Goal: Transaction & Acquisition: Purchase product/service

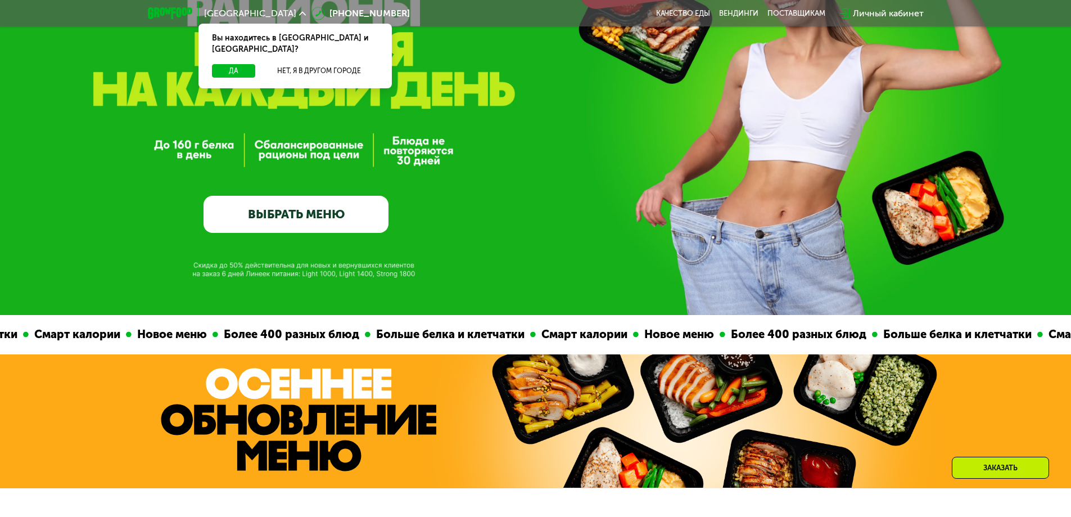
click at [325, 211] on link "ВЫБРАТЬ МЕНЮ" at bounding box center [296, 214] width 185 height 37
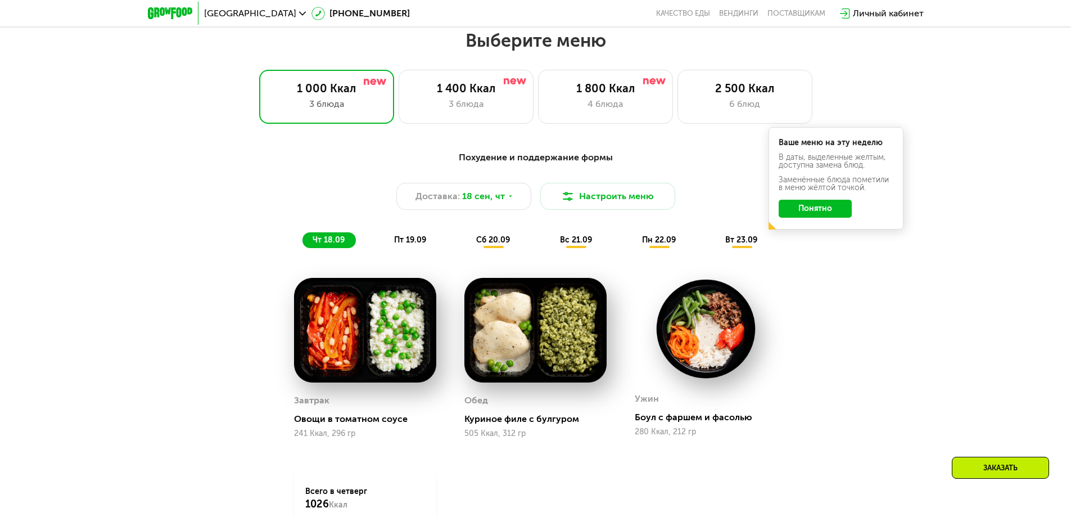
scroll to position [932, 0]
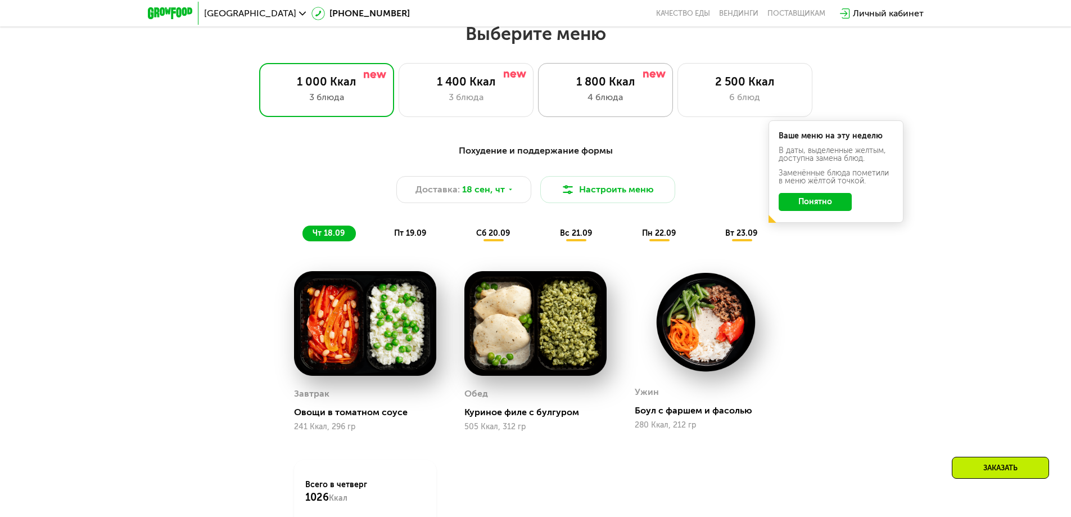
click at [603, 98] on div "4 блюда" at bounding box center [605, 97] width 111 height 13
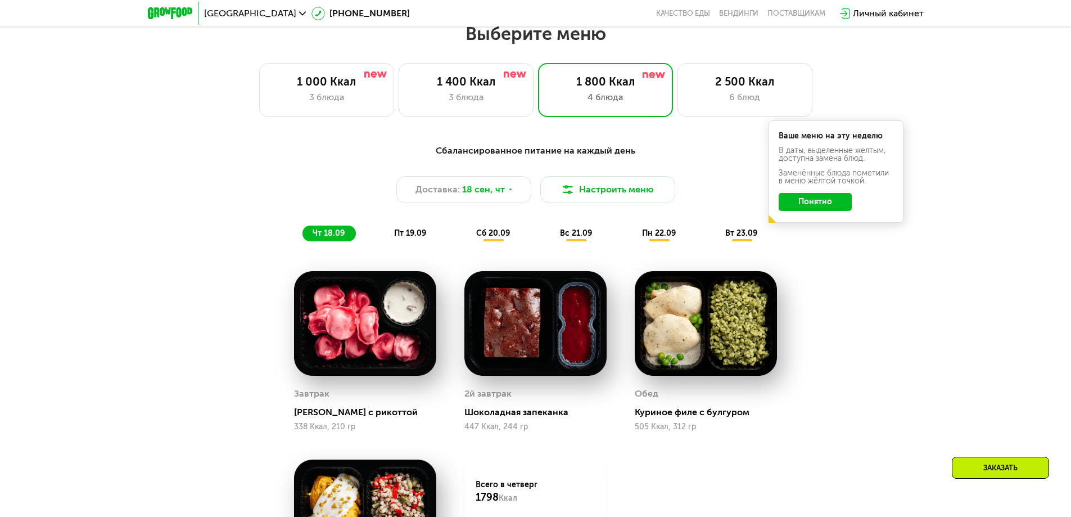
click at [818, 202] on button "Понятно" at bounding box center [815, 202] width 73 height 18
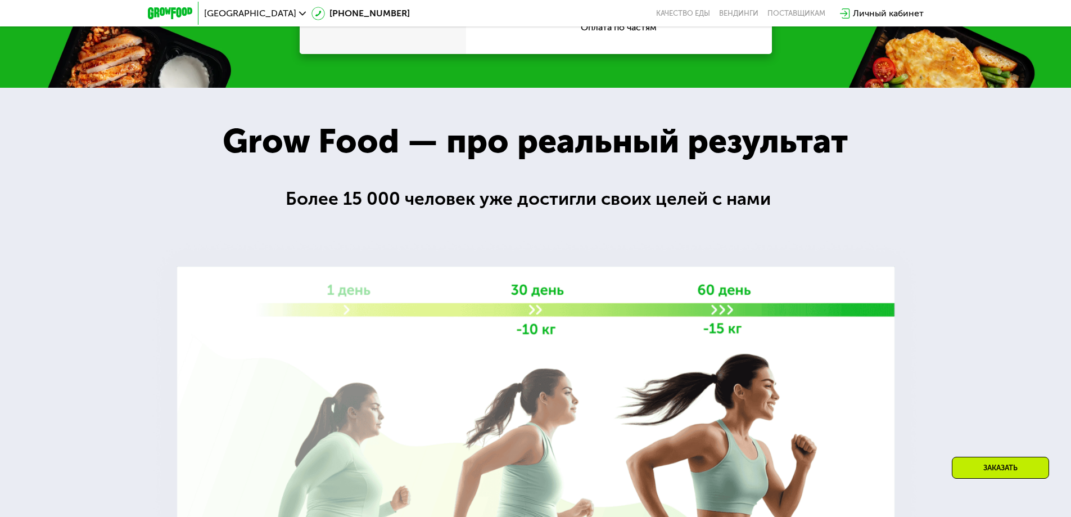
scroll to position [1663, 0]
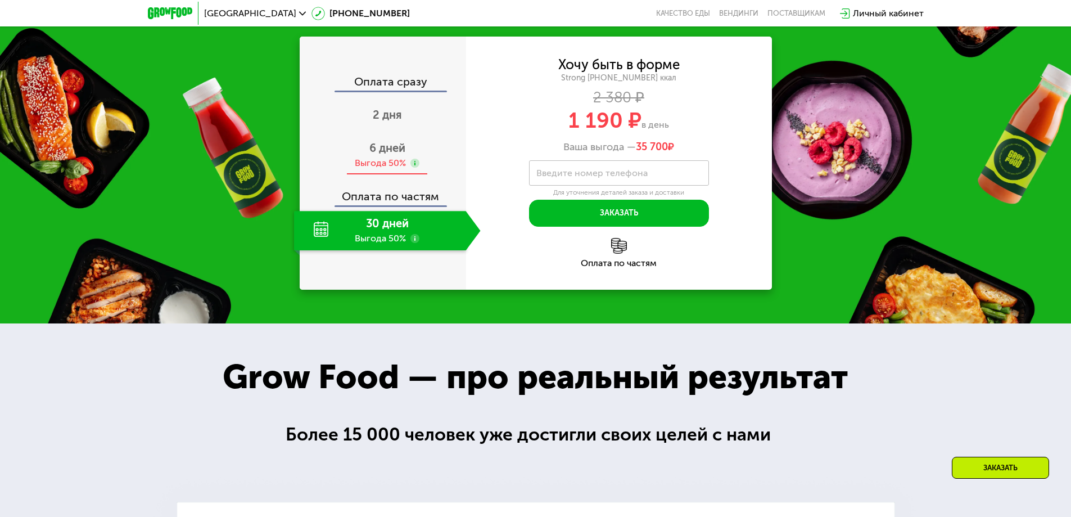
click at [411, 164] on use at bounding box center [414, 163] width 9 height 9
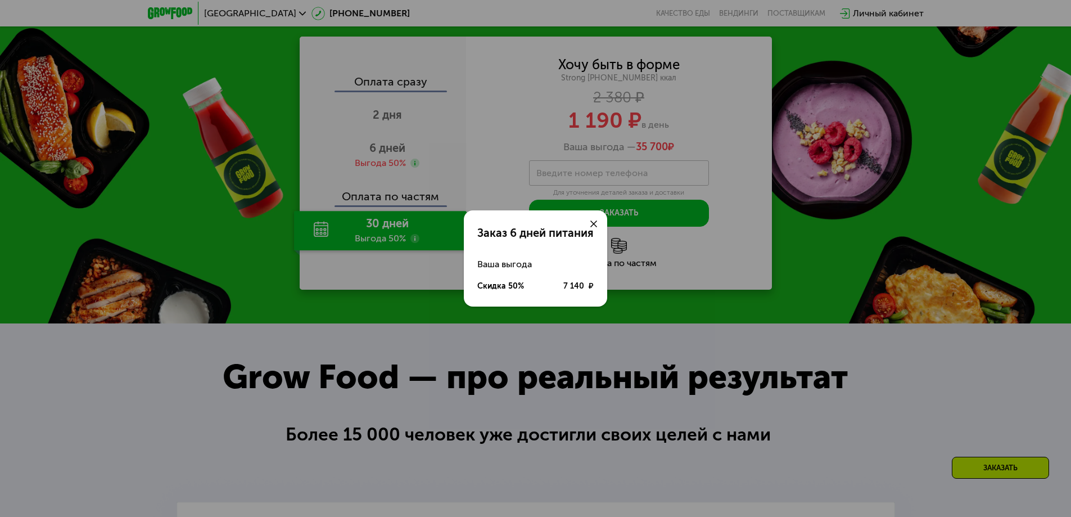
click at [824, 278] on div "Заказ 6 дней питания Ваша выгода Скидка 50% 7 140 ₽" at bounding box center [535, 258] width 1071 height 517
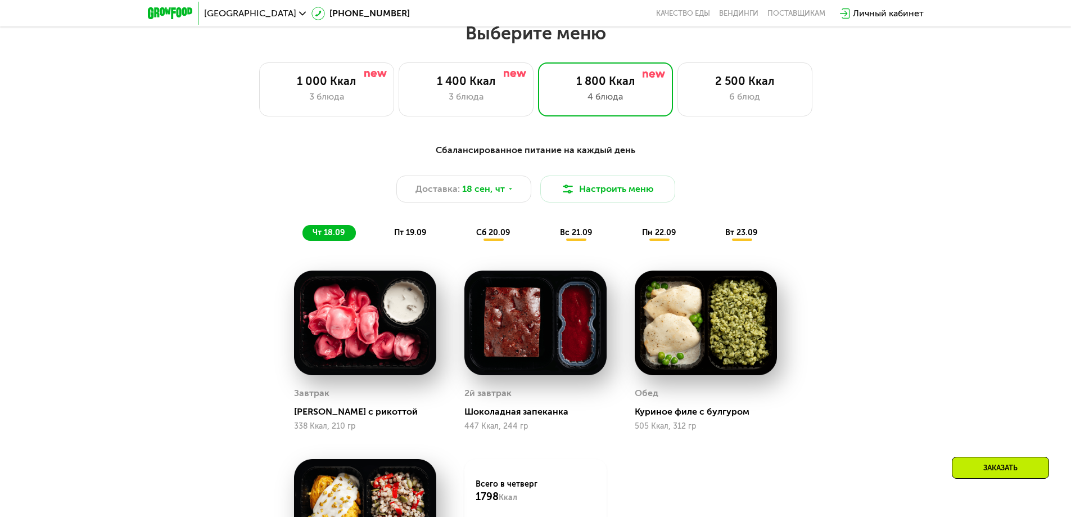
scroll to position [932, 0]
click at [600, 189] on button "Настроить меню" at bounding box center [607, 189] width 135 height 27
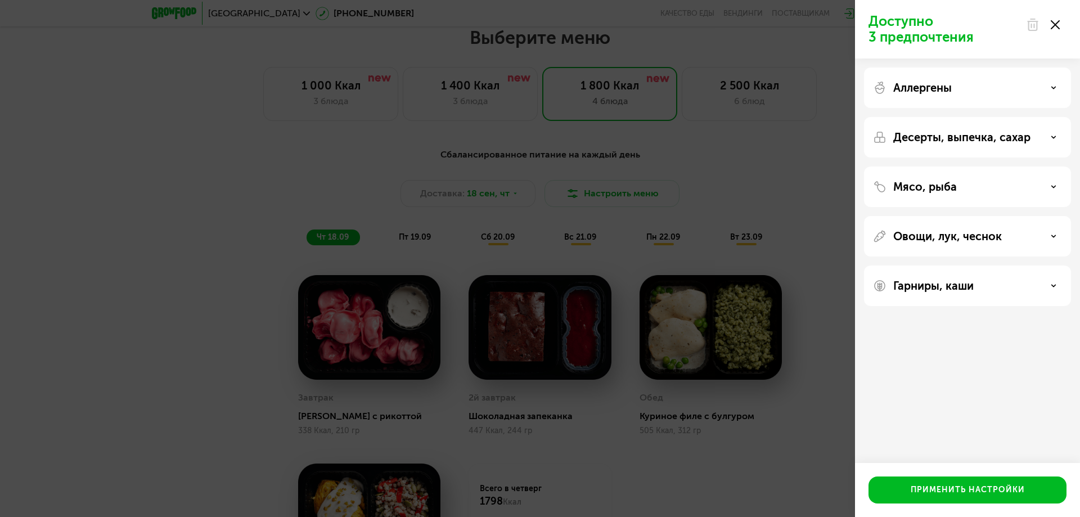
click at [969, 282] on p "Гарниры, каши" at bounding box center [933, 285] width 80 height 13
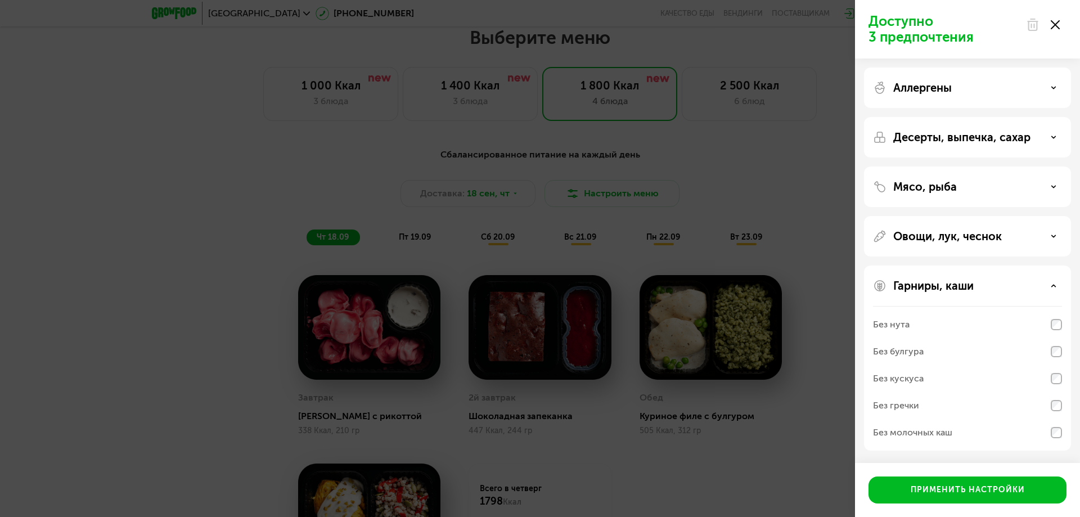
click at [1036, 435] on div "Без молочных каш" at bounding box center [967, 432] width 189 height 27
click at [978, 486] on div "Применить настройки" at bounding box center [967, 489] width 114 height 11
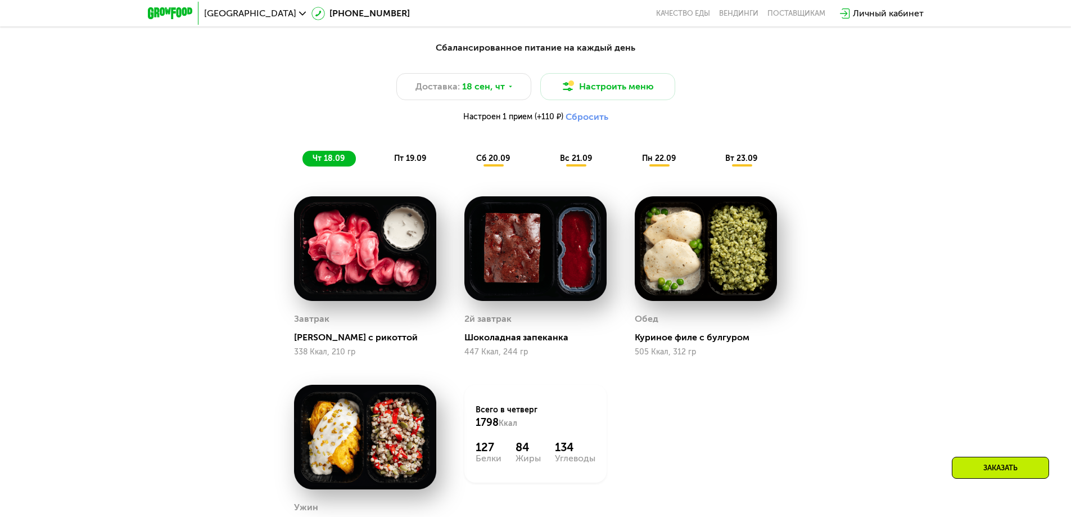
scroll to position [1045, 0]
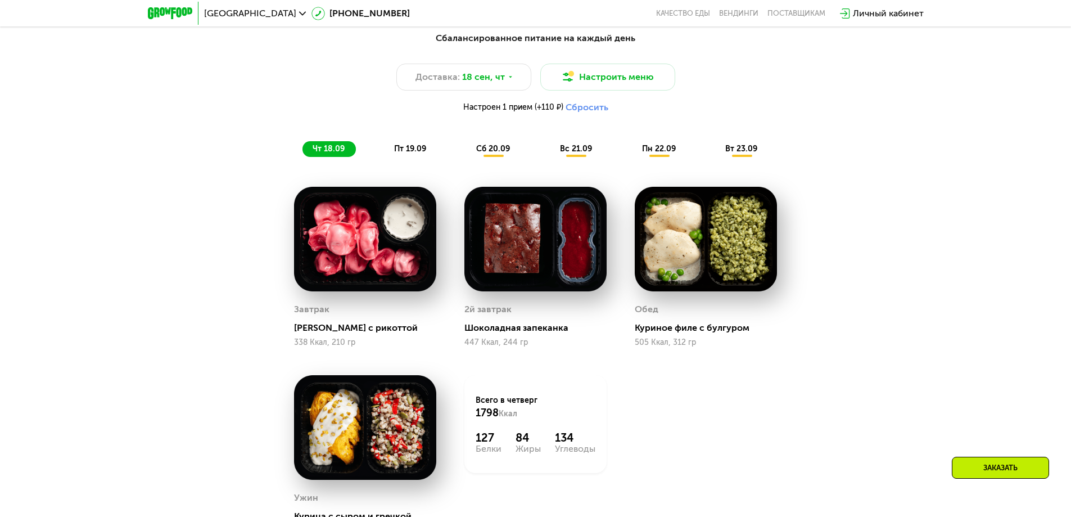
click at [422, 157] on div "пт 19.09" at bounding box center [410, 149] width 53 height 16
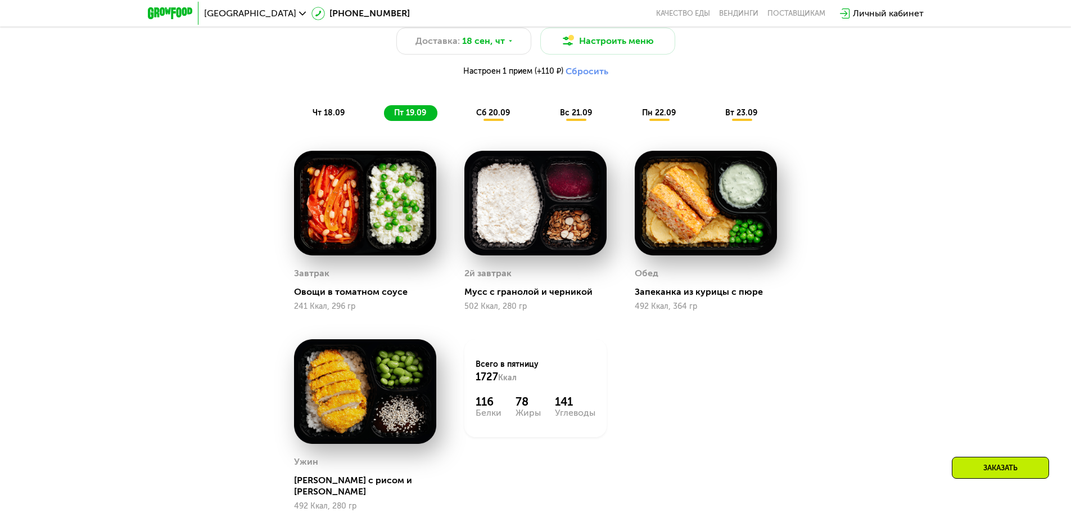
scroll to position [1101, 0]
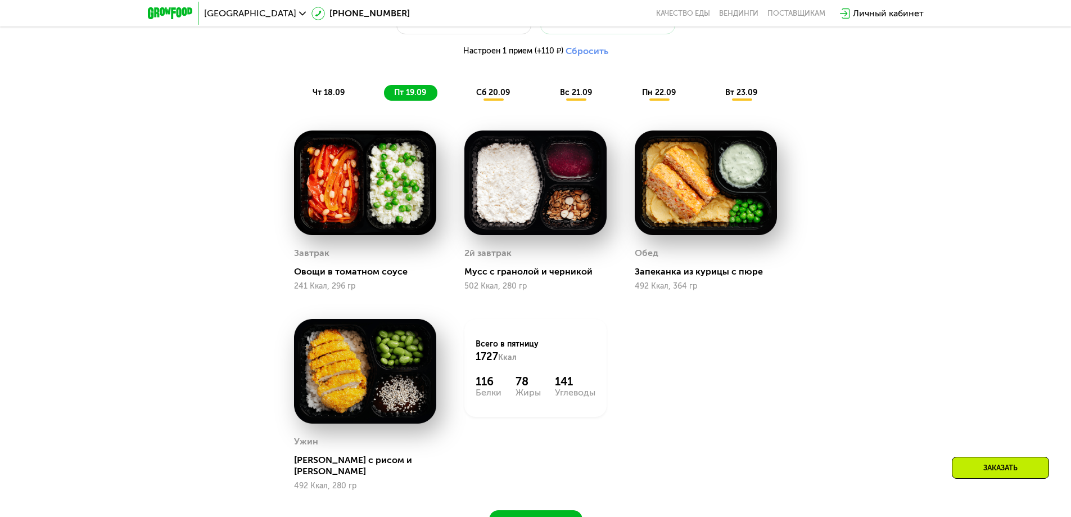
click at [342, 92] on span "чт 18.09" at bounding box center [329, 93] width 32 height 10
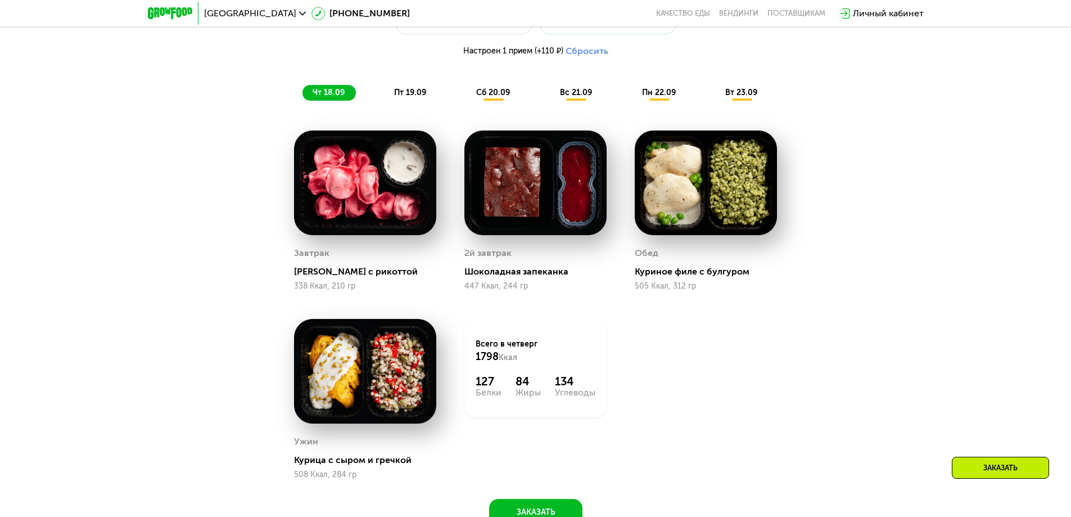
click at [389, 93] on div "пт 19.09" at bounding box center [410, 93] width 53 height 16
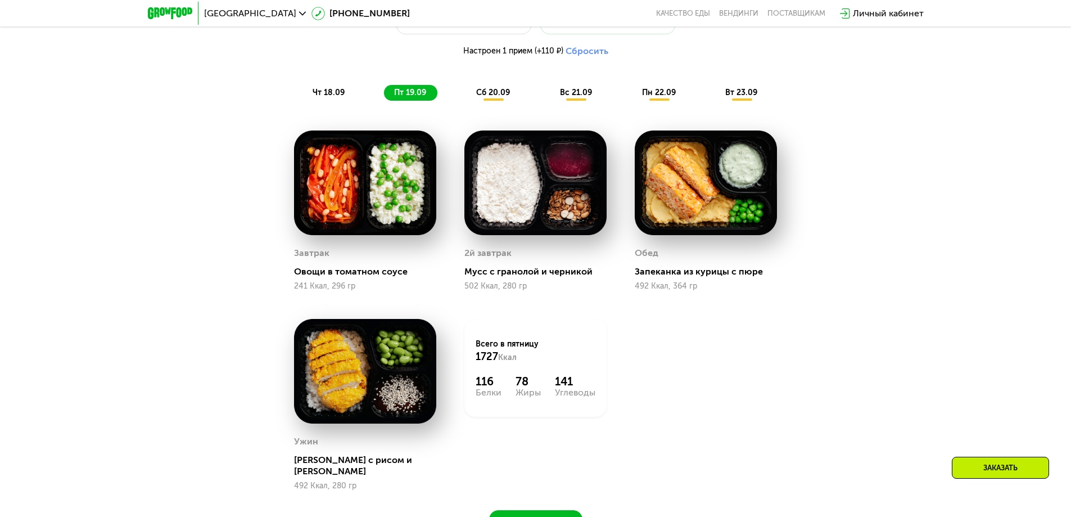
click at [468, 97] on div "сб 20.09" at bounding box center [493, 93] width 55 height 16
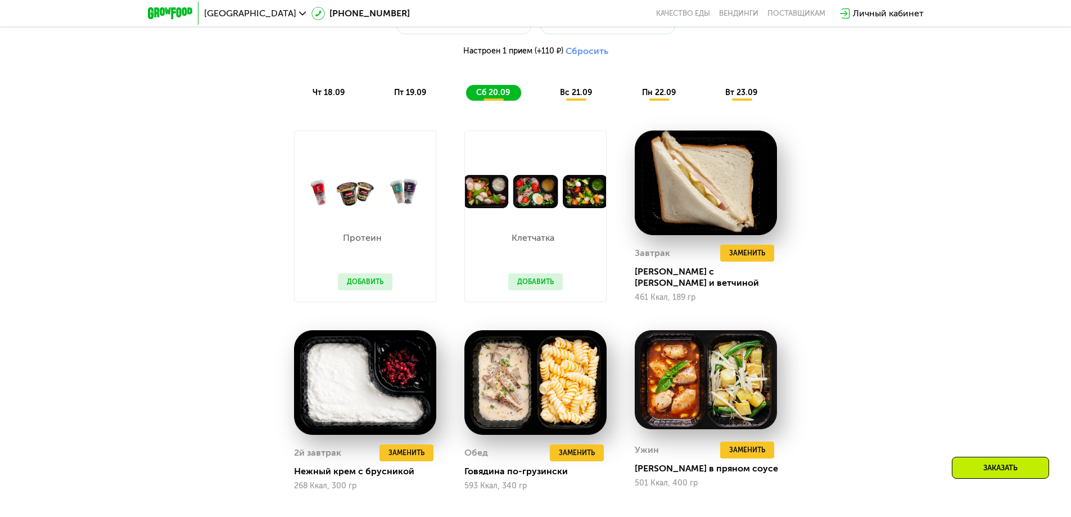
click at [571, 97] on span "вс 21.09" at bounding box center [576, 93] width 32 height 10
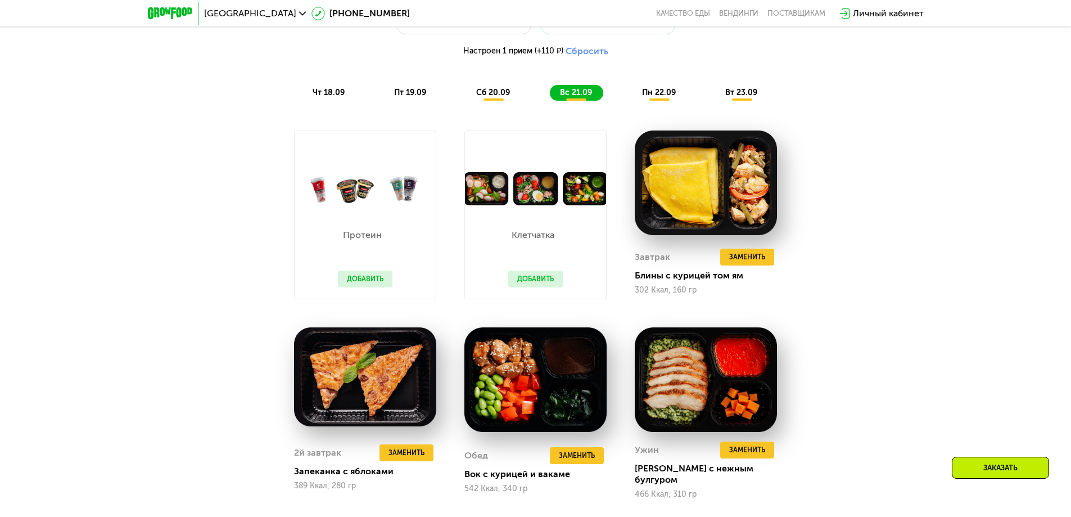
click at [654, 97] on span "пн 22.09" at bounding box center [659, 93] width 34 height 10
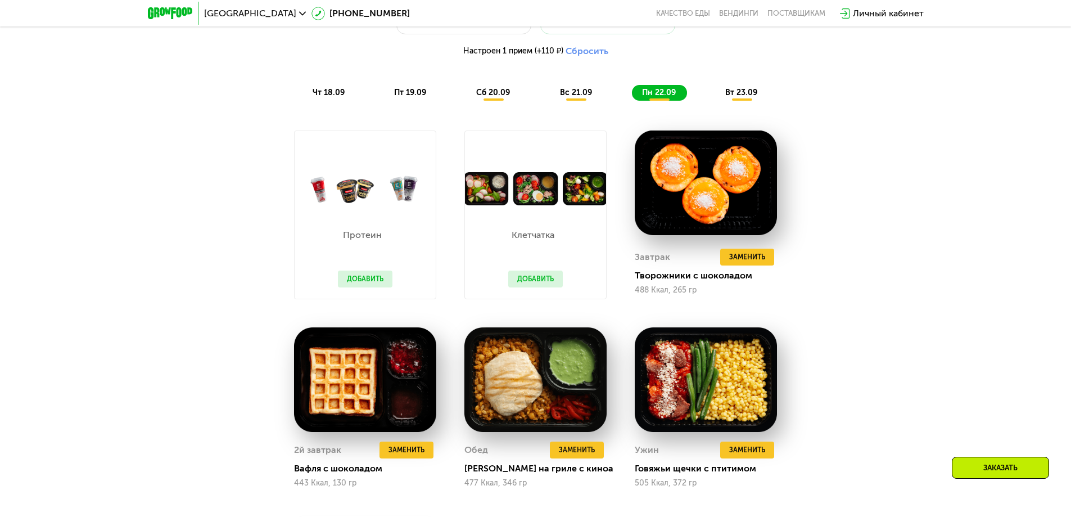
click at [724, 95] on div "вт 23.09" at bounding box center [741, 93] width 53 height 16
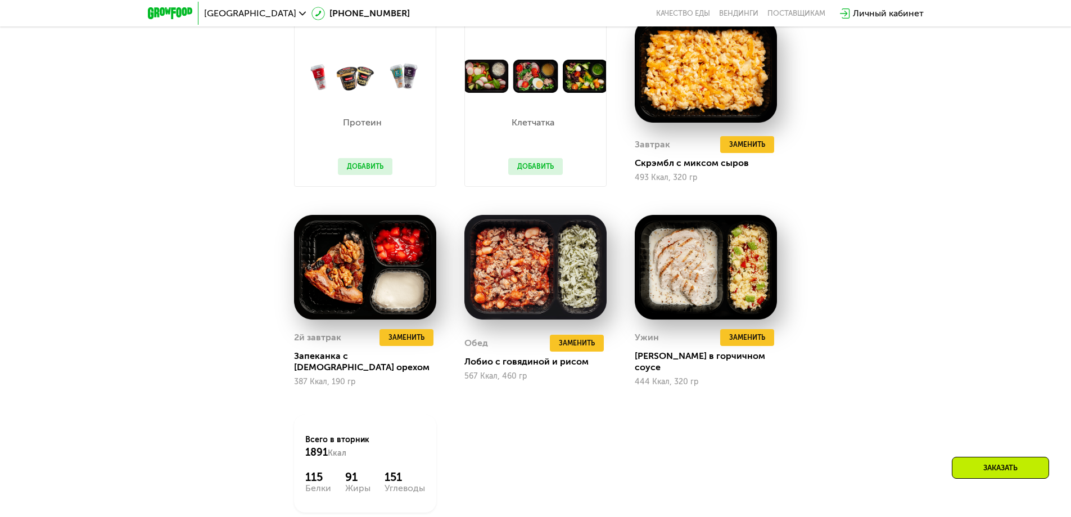
scroll to position [1495, 0]
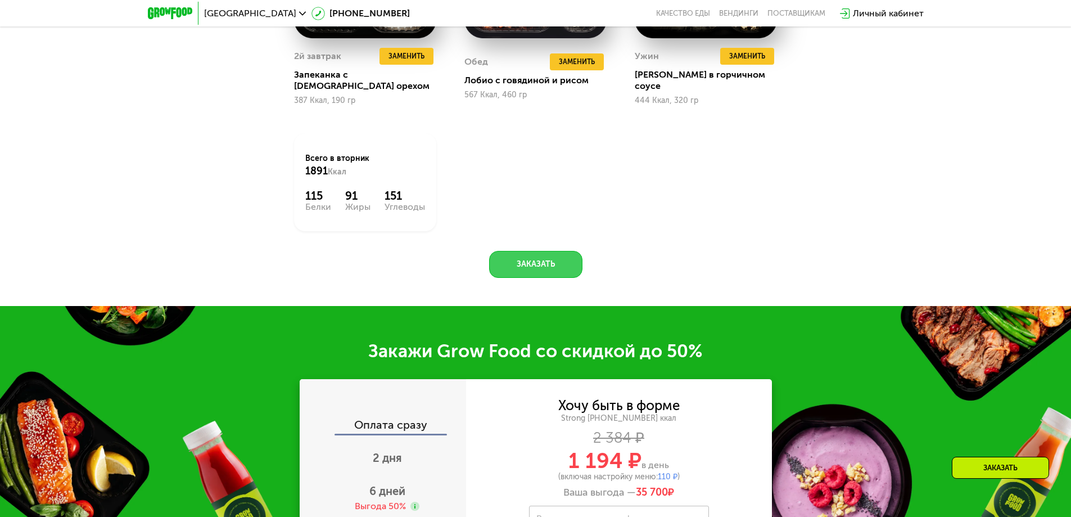
click at [550, 261] on button "Заказать" at bounding box center [535, 264] width 93 height 27
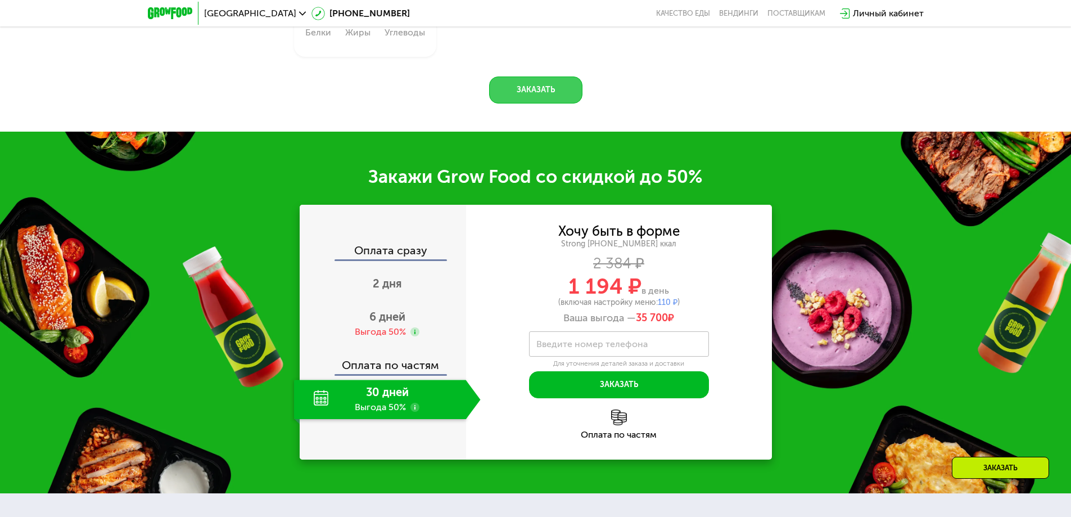
scroll to position [1793, 0]
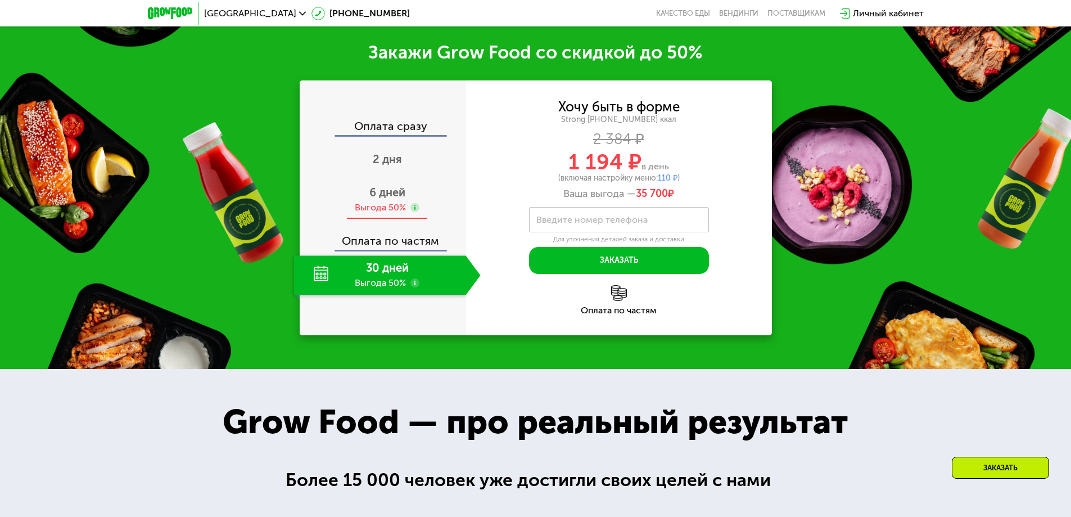
click at [383, 191] on span "6 дней" at bounding box center [387, 192] width 36 height 13
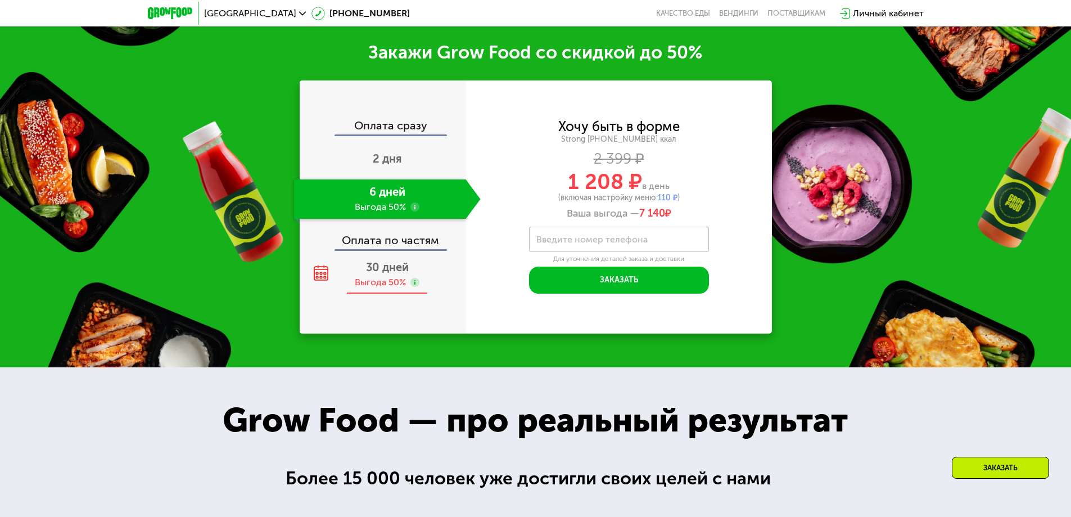
click at [400, 276] on div "Выгода 50%" at bounding box center [380, 282] width 51 height 12
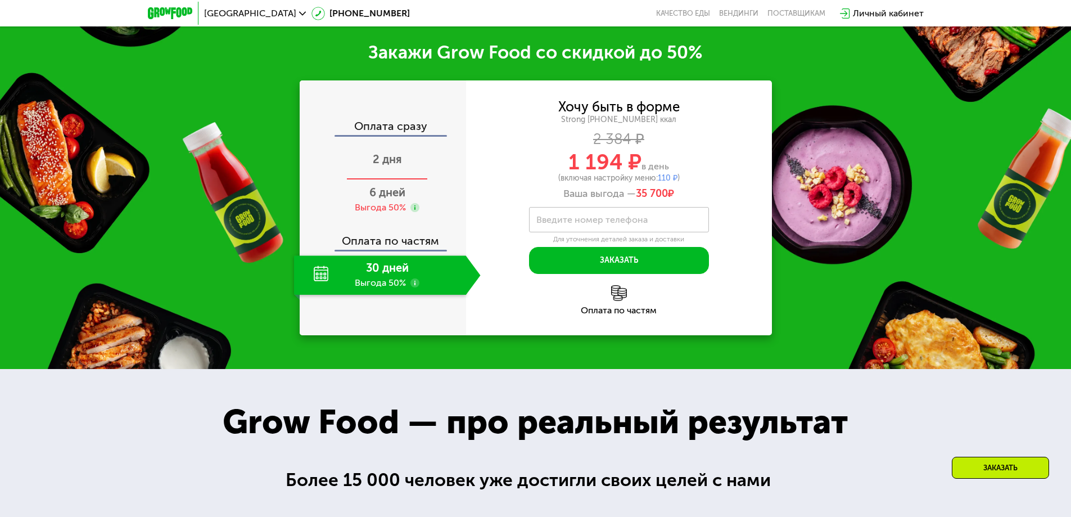
click at [399, 154] on span "2 дня" at bounding box center [387, 158] width 29 height 13
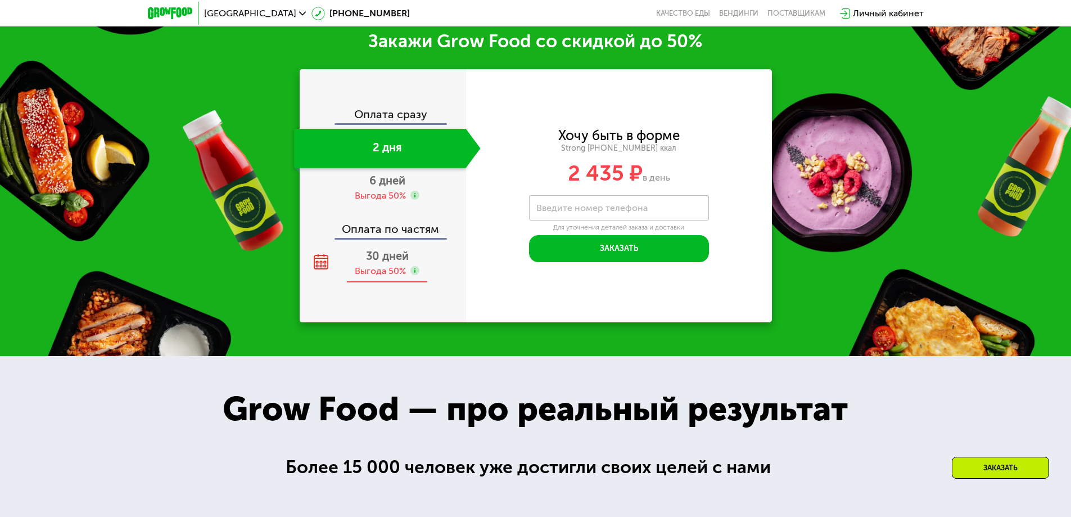
click at [425, 269] on div "30 дней Выгода 50%" at bounding box center [387, 262] width 187 height 39
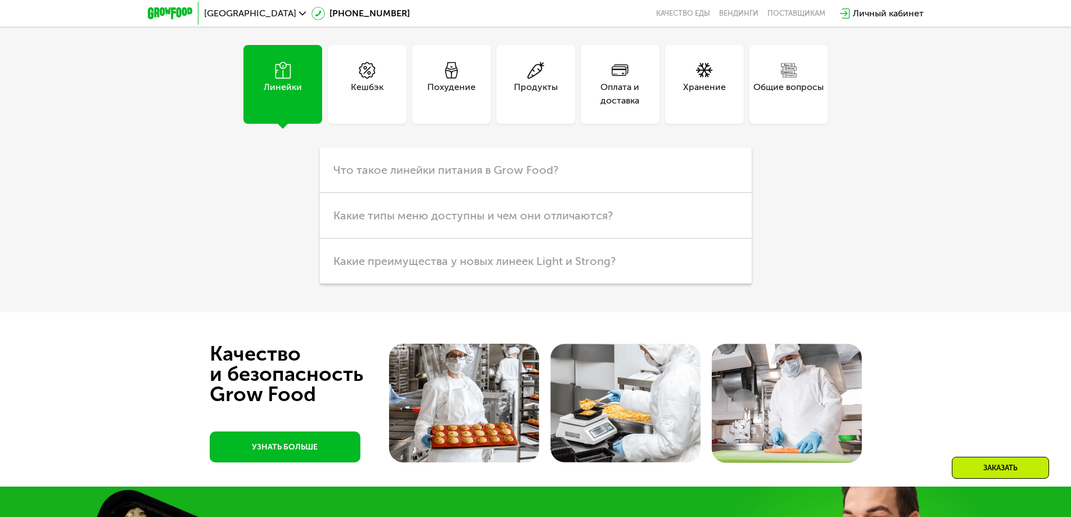
scroll to position [3332, 0]
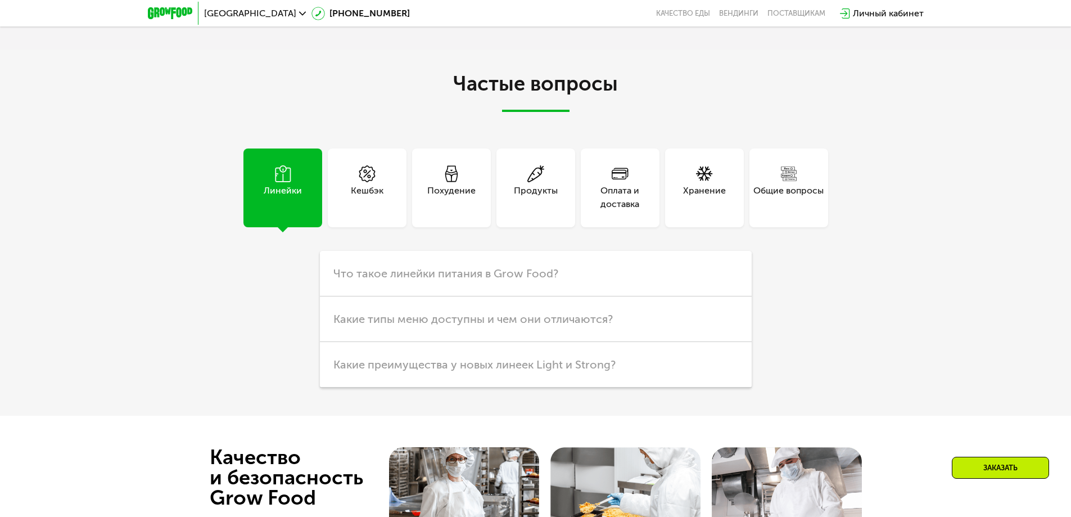
click at [365, 201] on div "Кешбэк" at bounding box center [367, 197] width 33 height 27
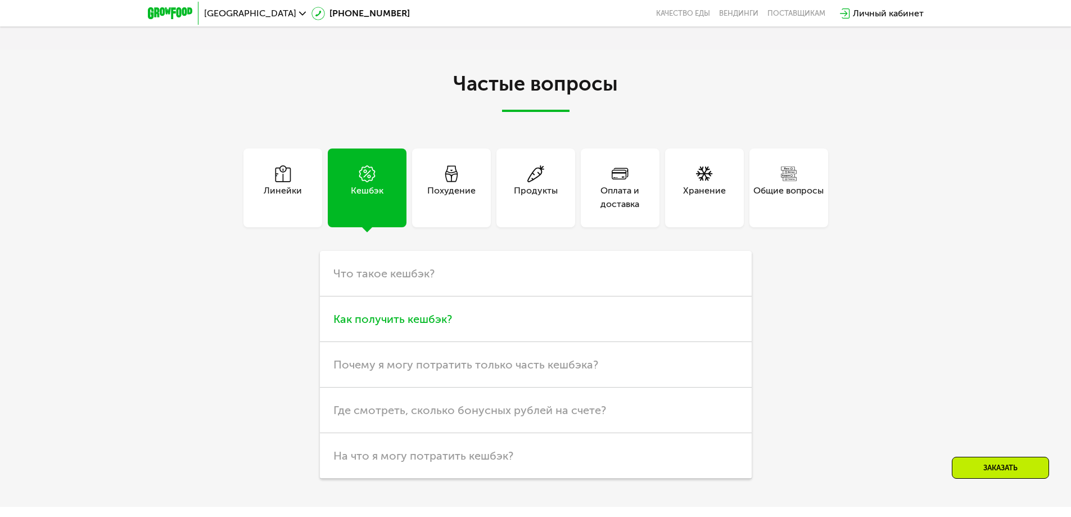
click at [453, 324] on h3 "Как получить кешбэк?" at bounding box center [536, 319] width 432 height 46
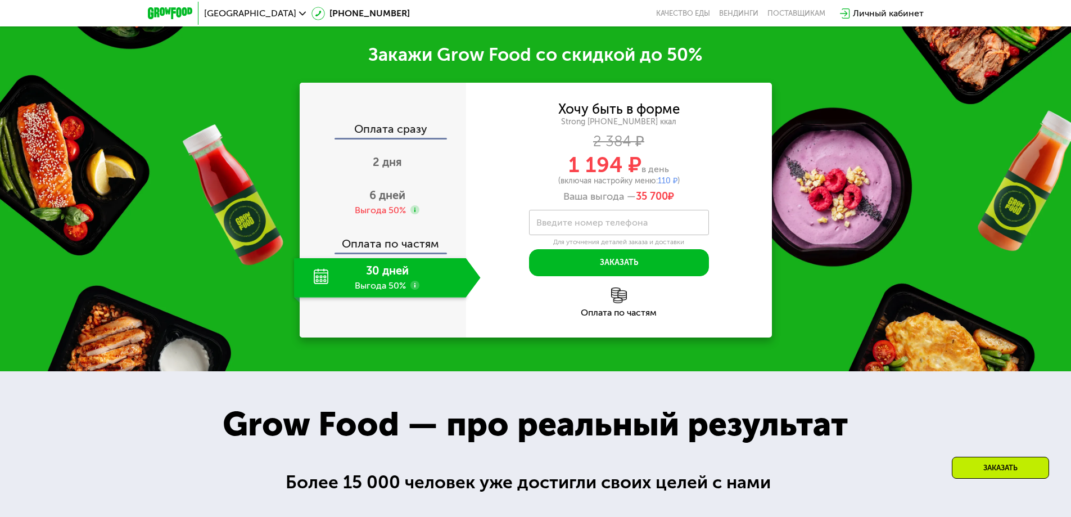
scroll to position [1589, 0]
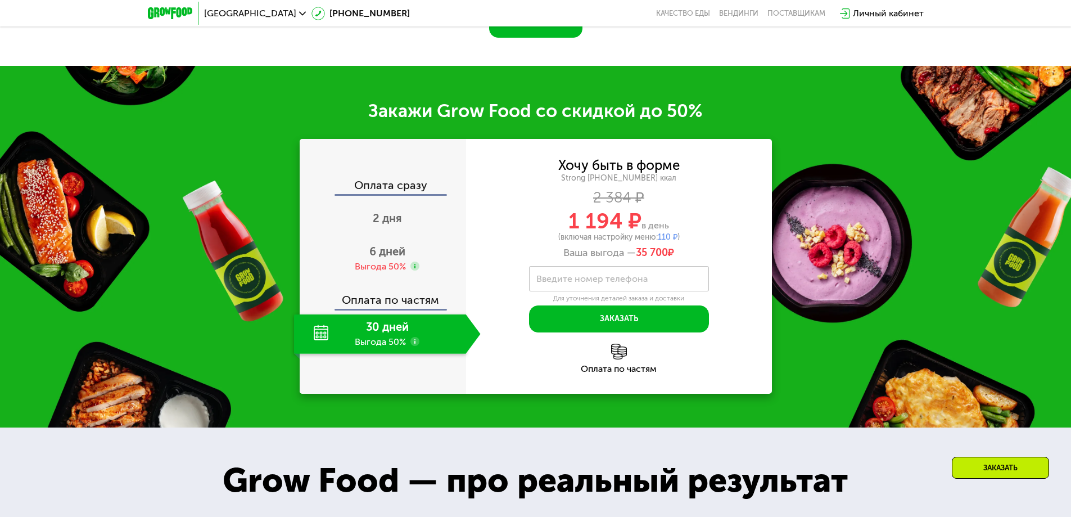
click at [611, 359] on img at bounding box center [619, 352] width 16 height 16
